Goal: Transaction & Acquisition: Purchase product/service

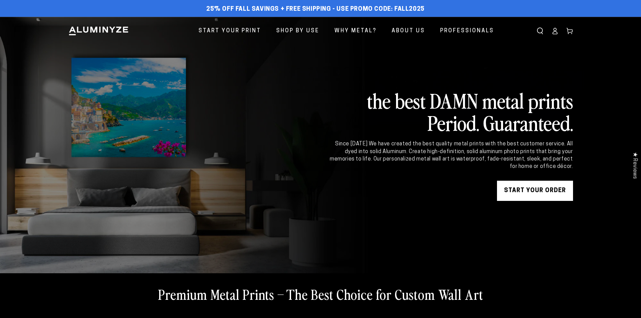
click at [245, 26] on link "Start Your Print" at bounding box center [230, 31] width 73 height 18
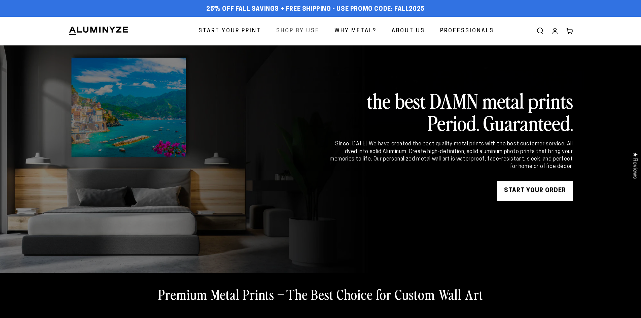
click at [287, 31] on span "Shop By Use" at bounding box center [297, 31] width 43 height 10
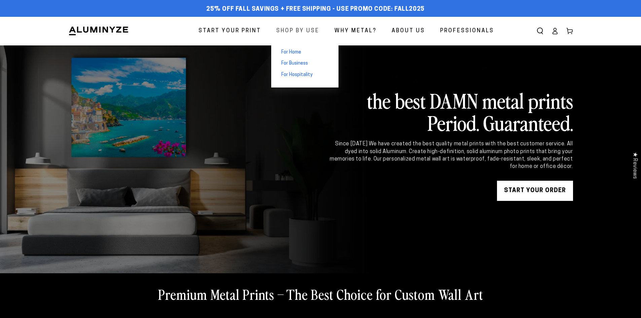
scroll to position [12, 0]
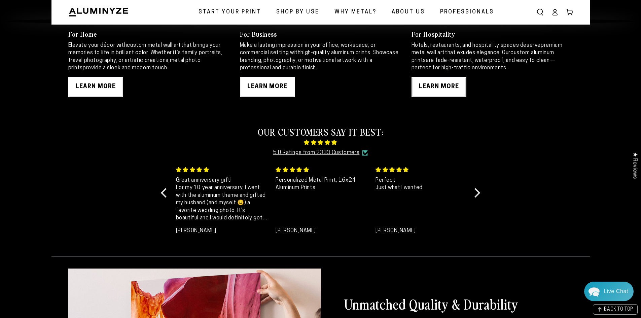
click at [294, 10] on span "Shop By Use" at bounding box center [297, 12] width 43 height 10
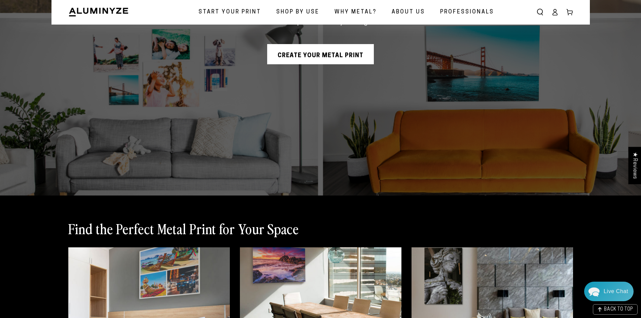
scroll to position [202, 0]
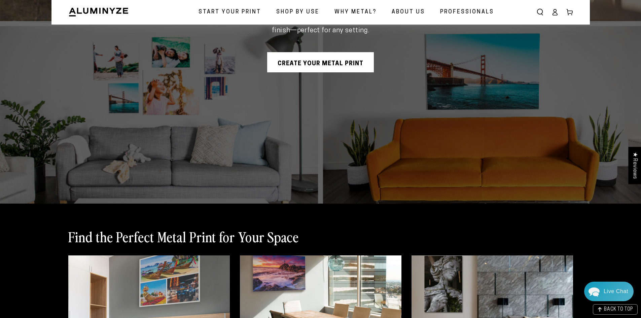
click at [305, 72] on link "CREATE YOUR METAL PRINT" at bounding box center [320, 62] width 107 height 20
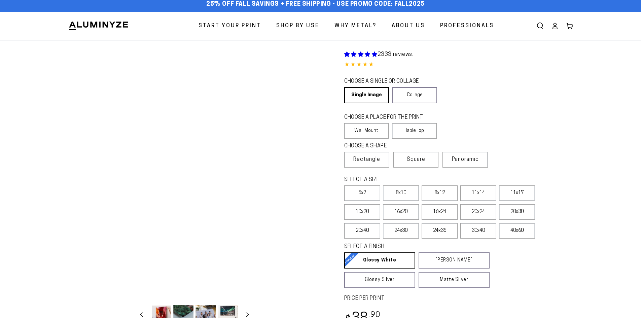
scroll to position [135, 0]
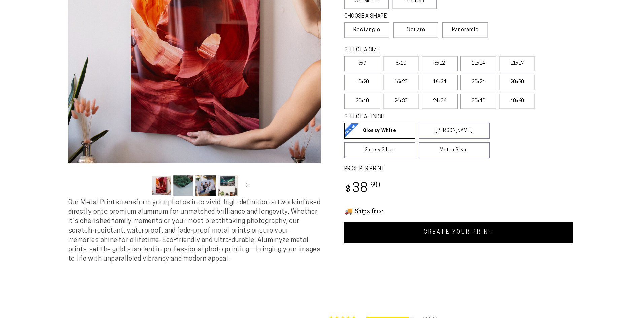
select select "**********"
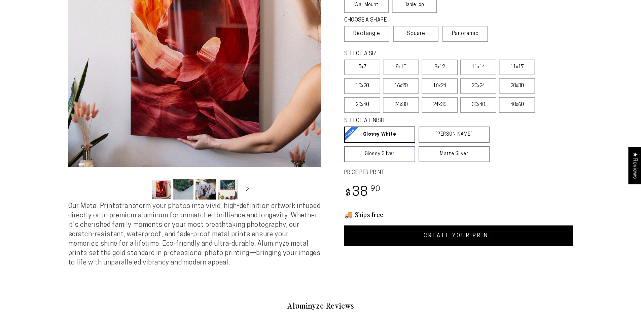
click at [422, 243] on link "CREATE YOUR PRINT" at bounding box center [458, 236] width 229 height 21
